Goal: Information Seeking & Learning: Learn about a topic

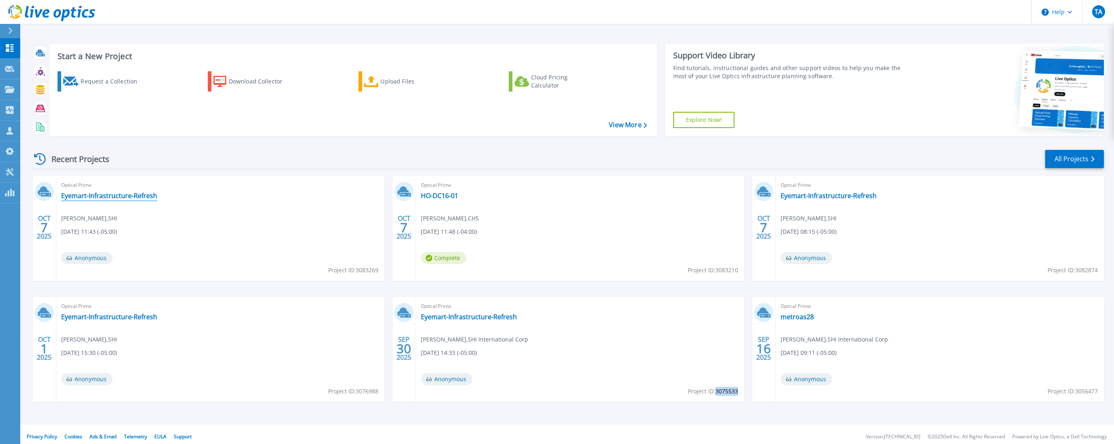
click at [130, 196] on link "Eyemart-Infrastructure-Refresh" at bounding box center [109, 196] width 96 height 8
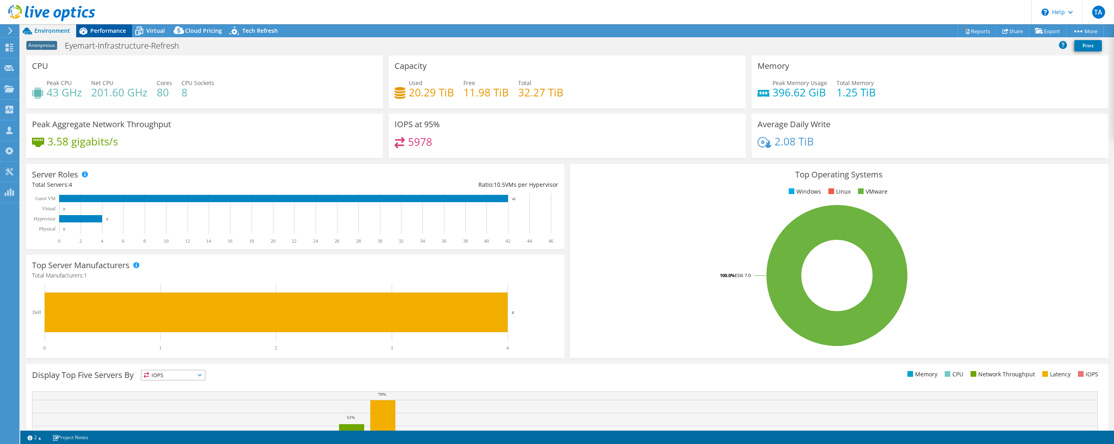
click at [117, 33] on span "Performance" at bounding box center [108, 31] width 36 height 8
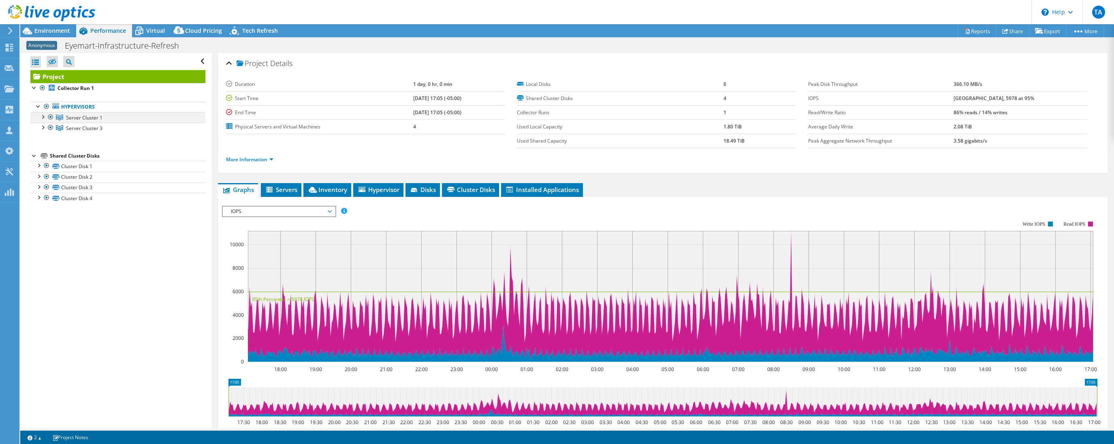
click at [44, 118] on div at bounding box center [42, 116] width 8 height 8
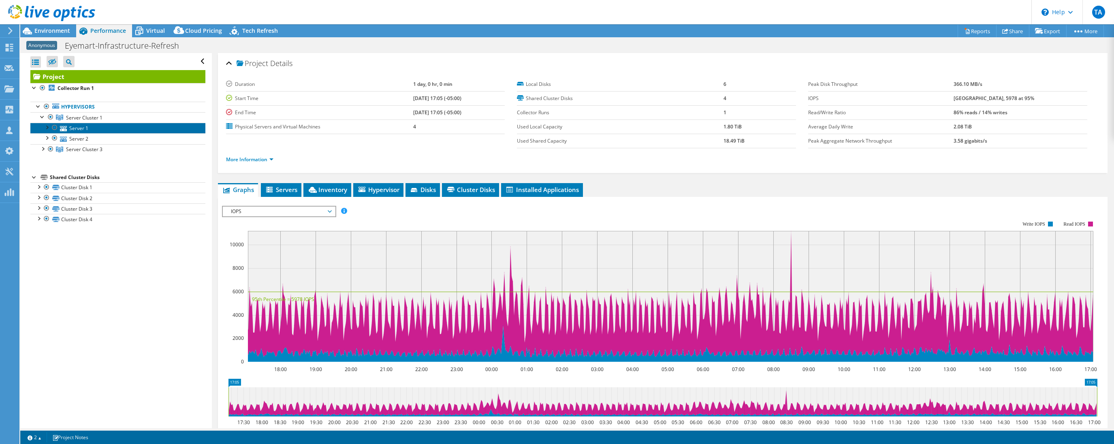
click at [71, 130] on link "Server 1" at bounding box center [117, 128] width 175 height 11
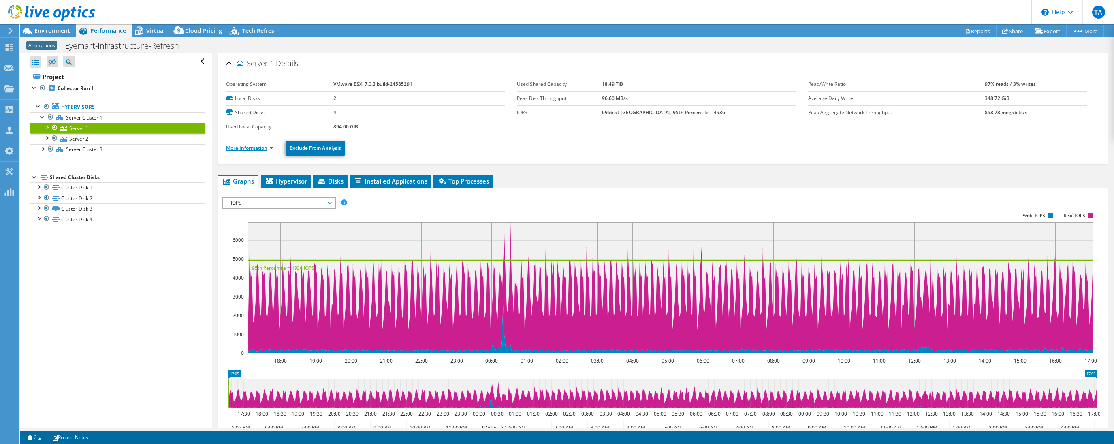
click at [268, 146] on link "More Information" at bounding box center [249, 148] width 47 height 7
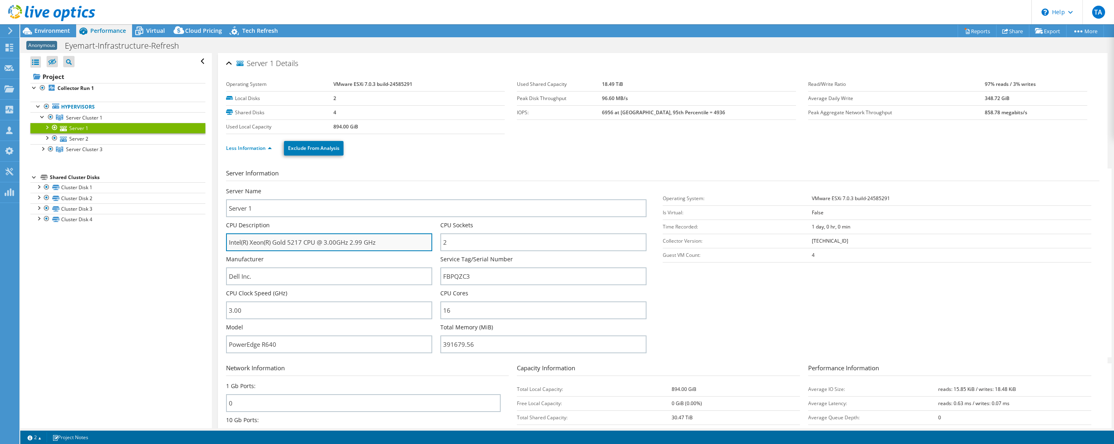
drag, startPoint x: 288, startPoint y: 243, endPoint x: 301, endPoint y: 244, distance: 12.7
click at [301, 244] on input "Intel(R) Xeon(R) Gold 5217 CPU @ 3.00GHz 2.99 GHz" at bounding box center [329, 242] width 206 height 18
